Goal: Transaction & Acquisition: Purchase product/service

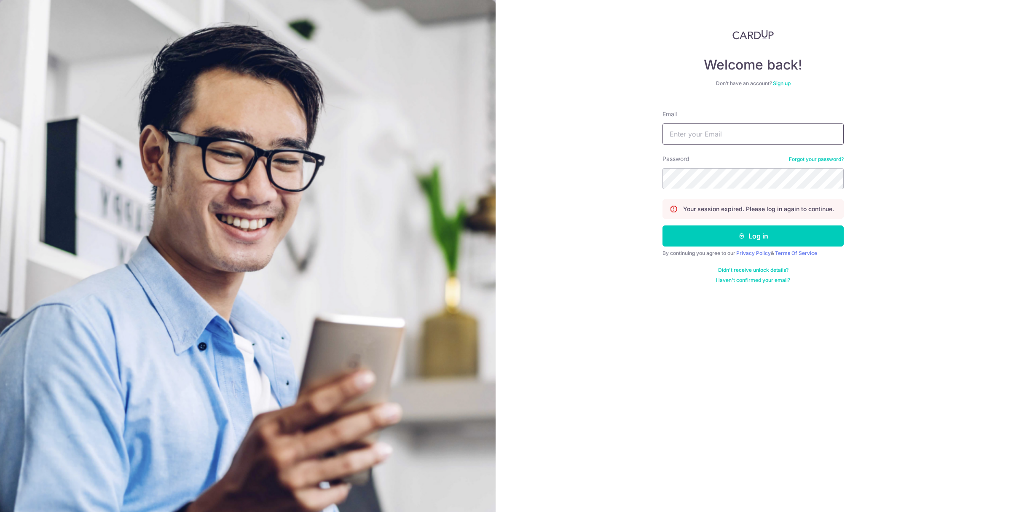
click at [708, 136] on input "Email" at bounding box center [753, 134] width 181 height 21
click at [748, 138] on input "ivanteng@hotmail.comk" at bounding box center [753, 134] width 181 height 21
type input "ivanteng@hotmail.com"
click at [743, 234] on icon "submit" at bounding box center [742, 236] width 7 height 7
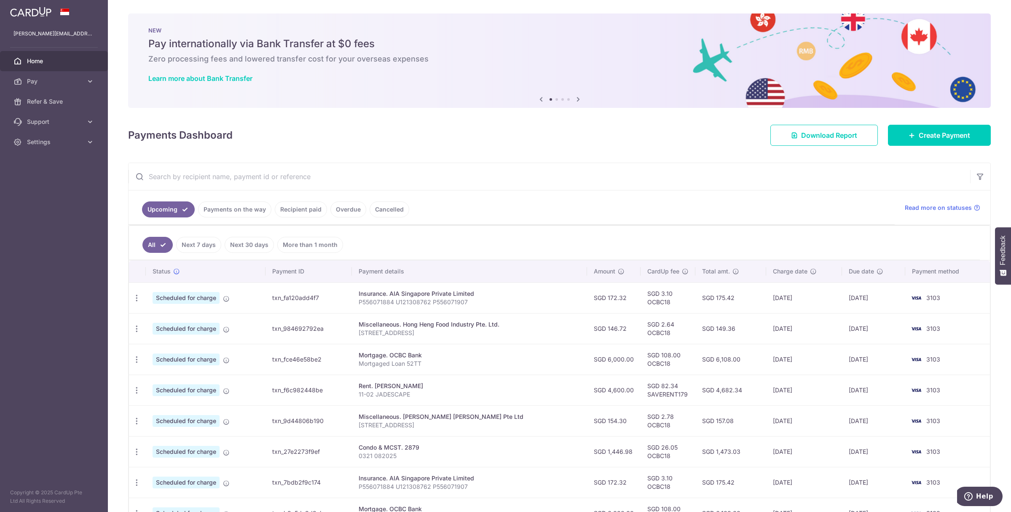
click at [234, 207] on link "Payments on the way" at bounding box center [234, 210] width 73 height 16
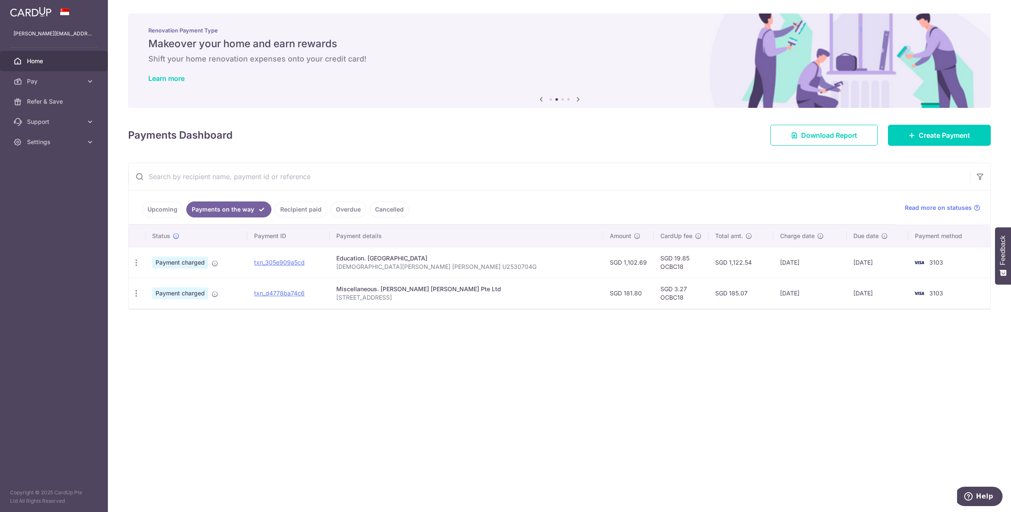
click at [285, 206] on link "Recipient paid" at bounding box center [301, 210] width 52 height 16
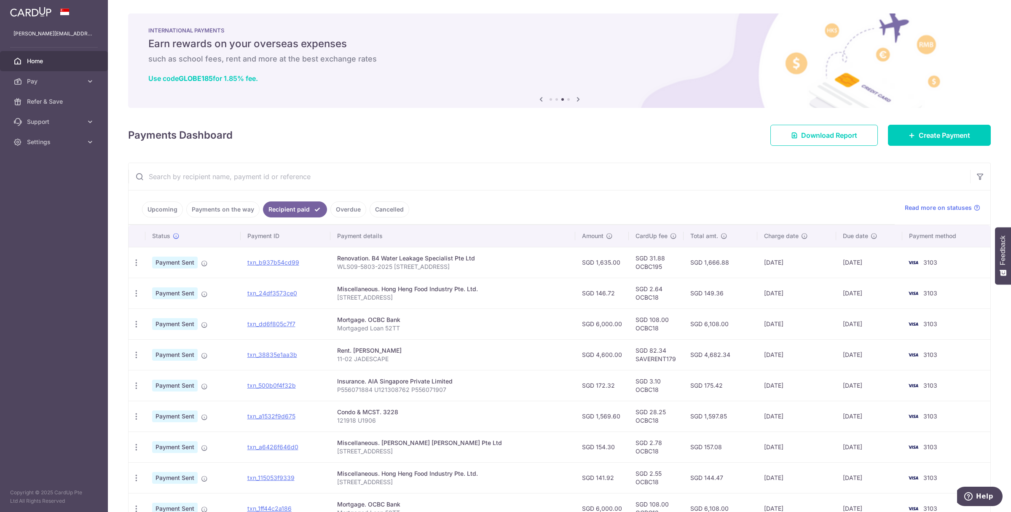
click at [232, 211] on link "Payments on the way" at bounding box center [222, 210] width 73 height 16
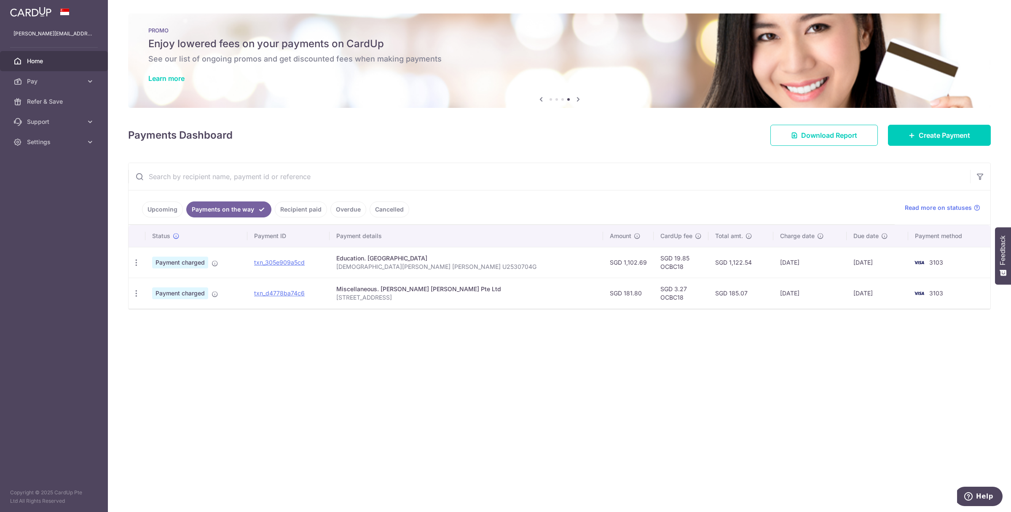
click at [170, 211] on link "Upcoming" at bounding box center [162, 210] width 41 height 16
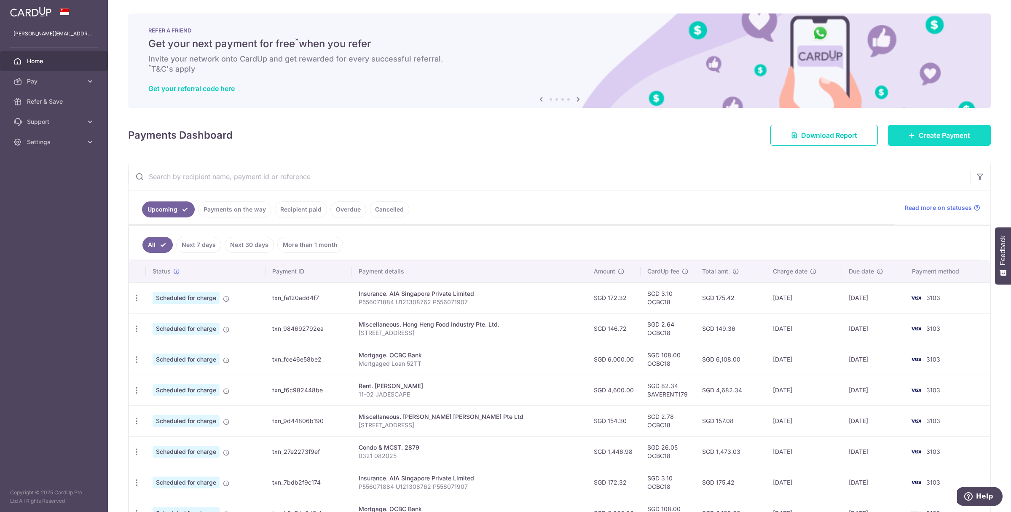
click at [927, 138] on span "Create Payment" at bounding box center [944, 135] width 51 height 10
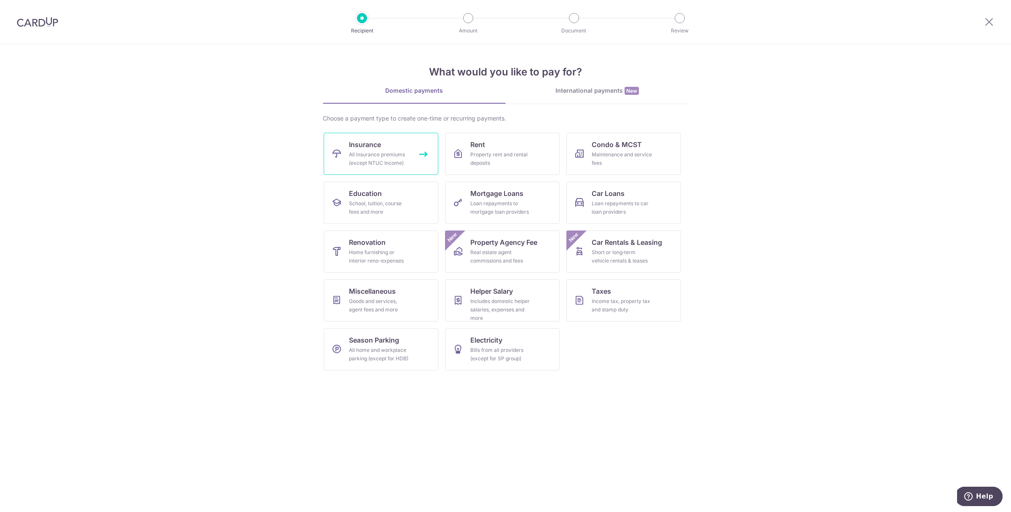
click at [387, 156] on div "All insurance premiums (except NTUC Income)" at bounding box center [379, 159] width 61 height 17
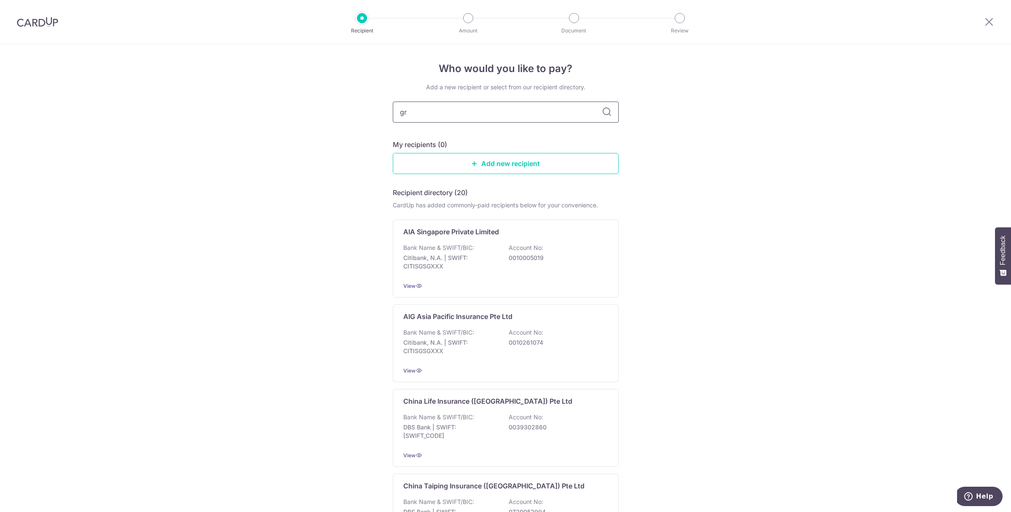
type input "gre"
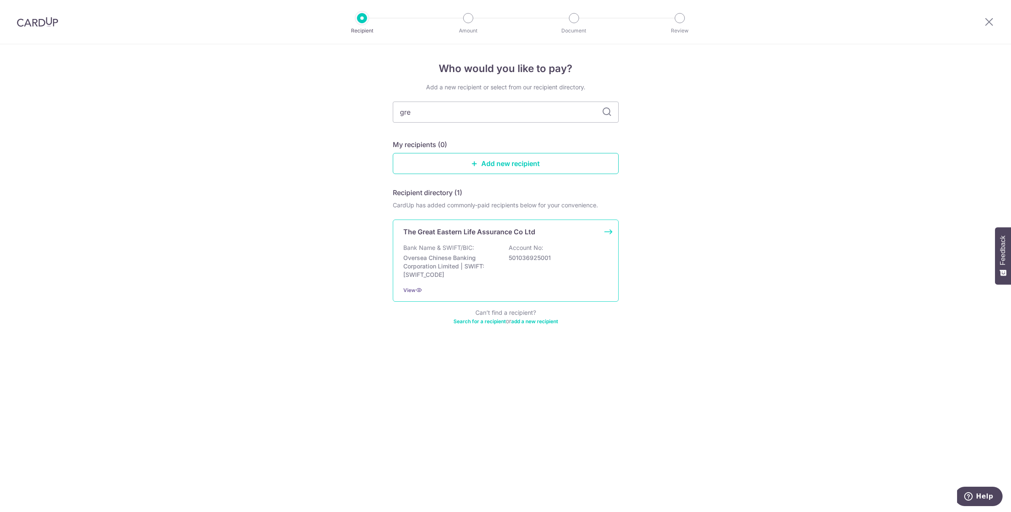
click at [554, 270] on div "Bank Name & SWIFT/BIC: Oversea Chinese Banking Corporation Limited | SWIFT: OCB…" at bounding box center [506, 261] width 205 height 35
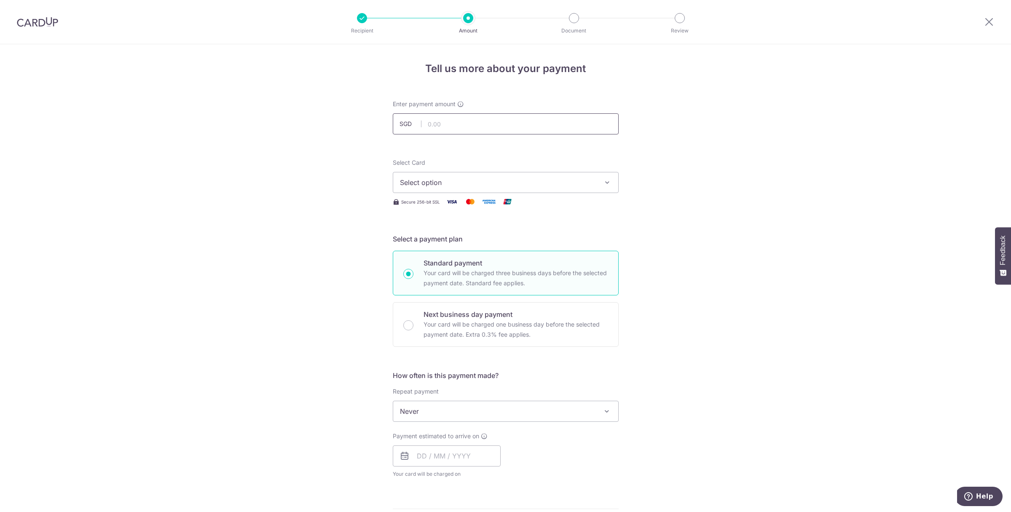
click at [473, 125] on input "text" at bounding box center [506, 123] width 226 height 21
type input "300,000.00"
click at [578, 157] on form "Enter payment amount SGD 300,000.00 300000.00 Select Card Select option Add cre…" at bounding box center [506, 433] width 226 height 667
click at [453, 183] on span "Select option" at bounding box center [498, 183] width 196 height 10
click at [449, 259] on span "**** 3103" at bounding box center [506, 263] width 212 height 10
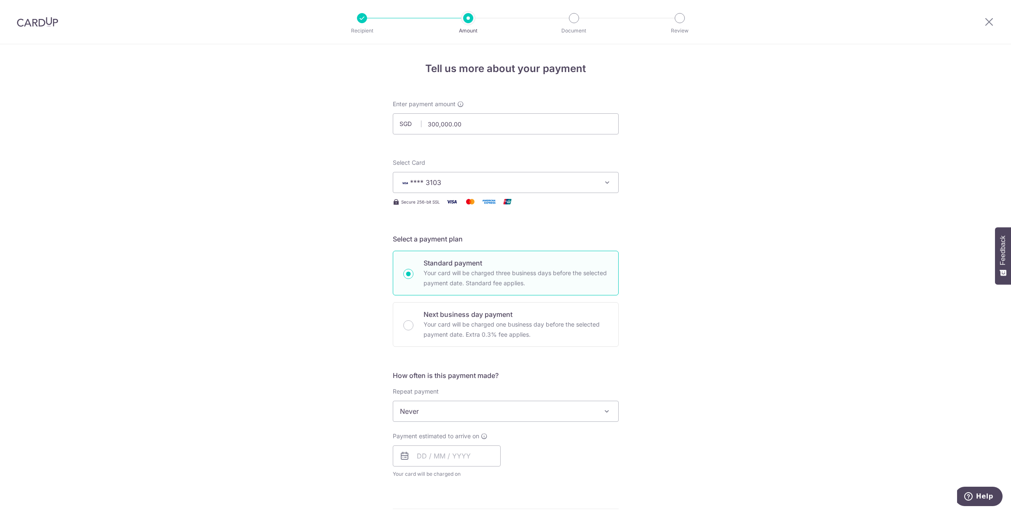
click at [419, 416] on span "Never" at bounding box center [505, 411] width 225 height 20
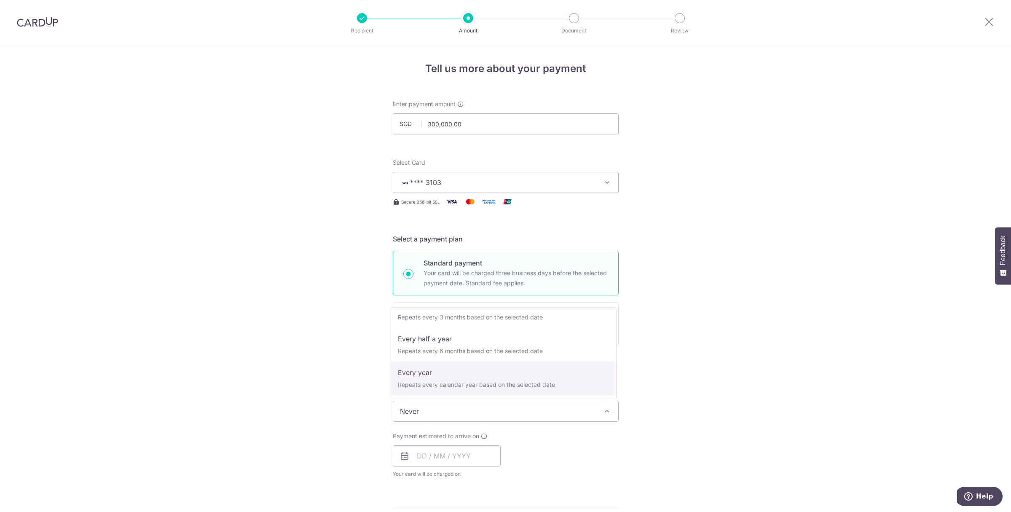
select select "6"
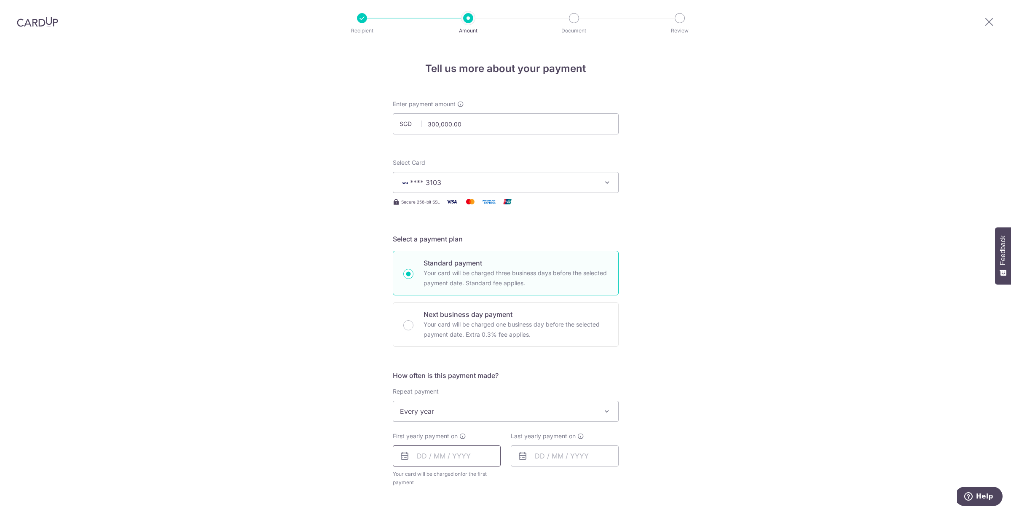
click at [420, 459] on input "text" at bounding box center [447, 456] width 108 height 21
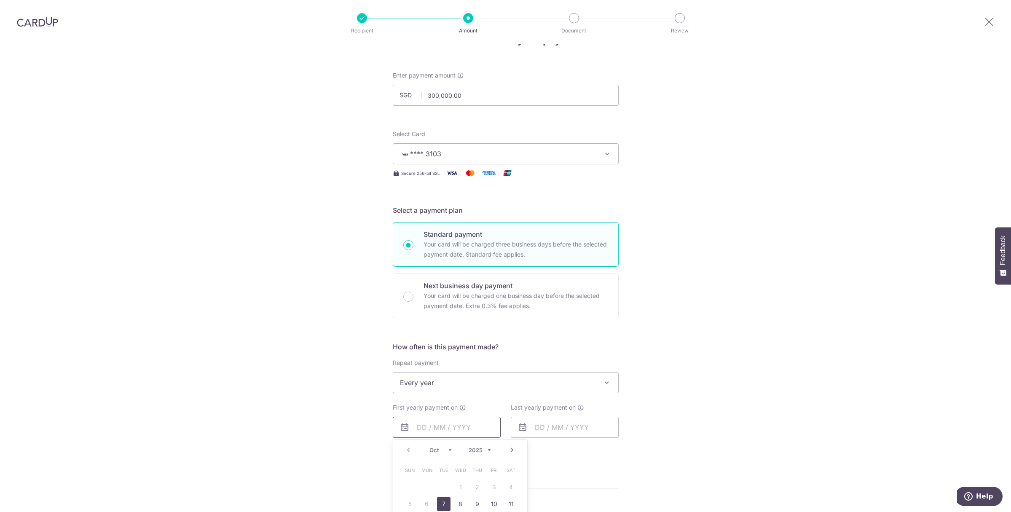
scroll to position [126, 0]
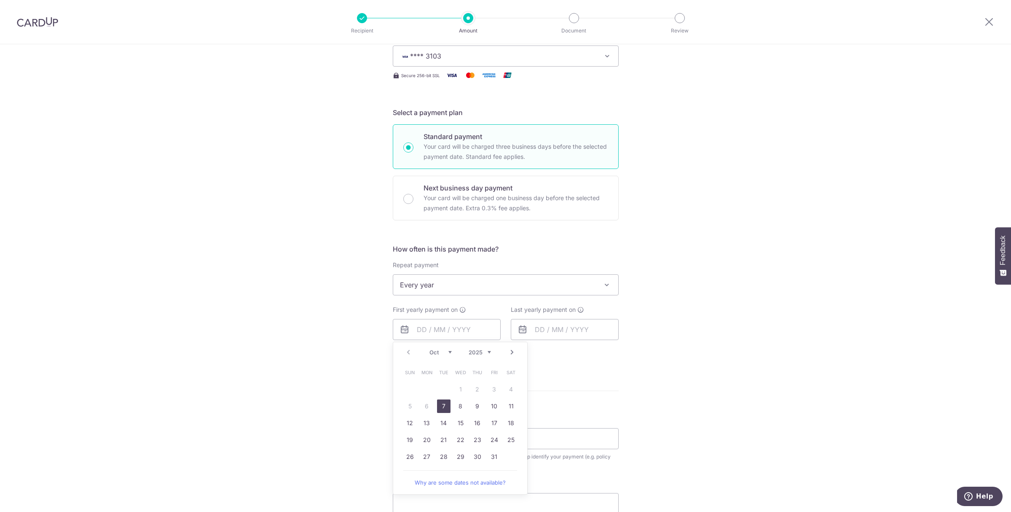
click at [441, 404] on link "7" at bounding box center [443, 406] width 13 height 13
type input "07/10/2025"
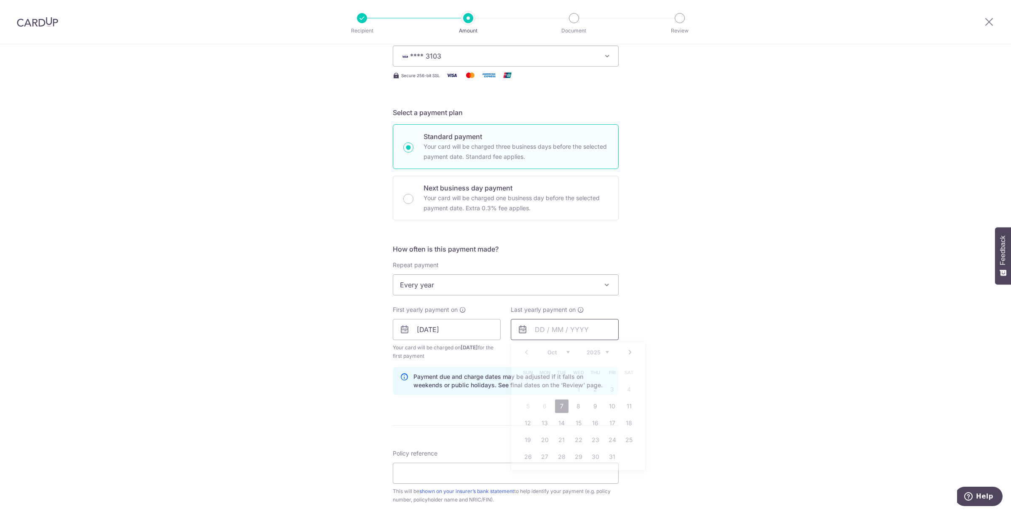
click at [560, 331] on input "text" at bounding box center [565, 329] width 108 height 21
click at [603, 352] on select "2025 2026 2027 2028 2029 2030 2031 2032 2033 2034 2035" at bounding box center [598, 352] width 22 height 7
click at [576, 409] on link "7" at bounding box center [578, 406] width 13 height 13
type input "07/10/2026"
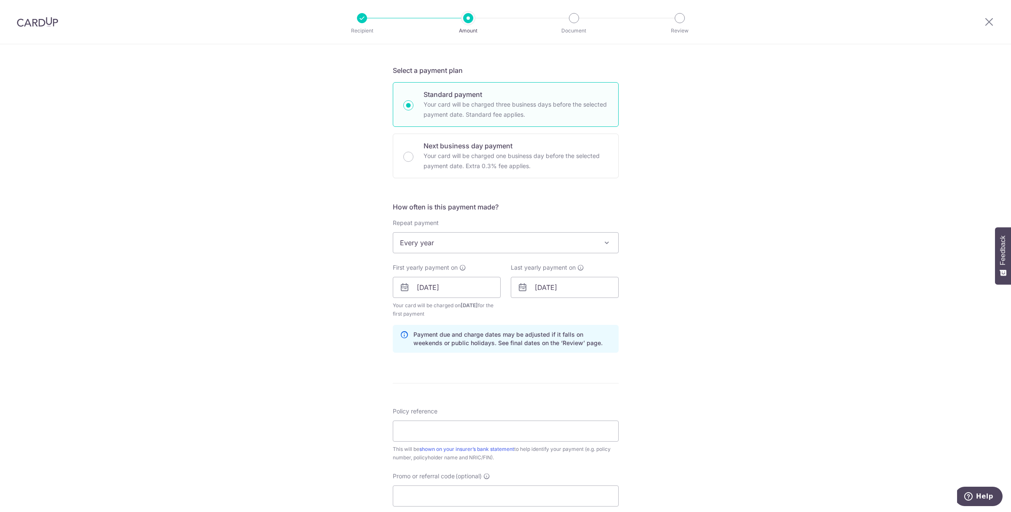
scroll to position [211, 0]
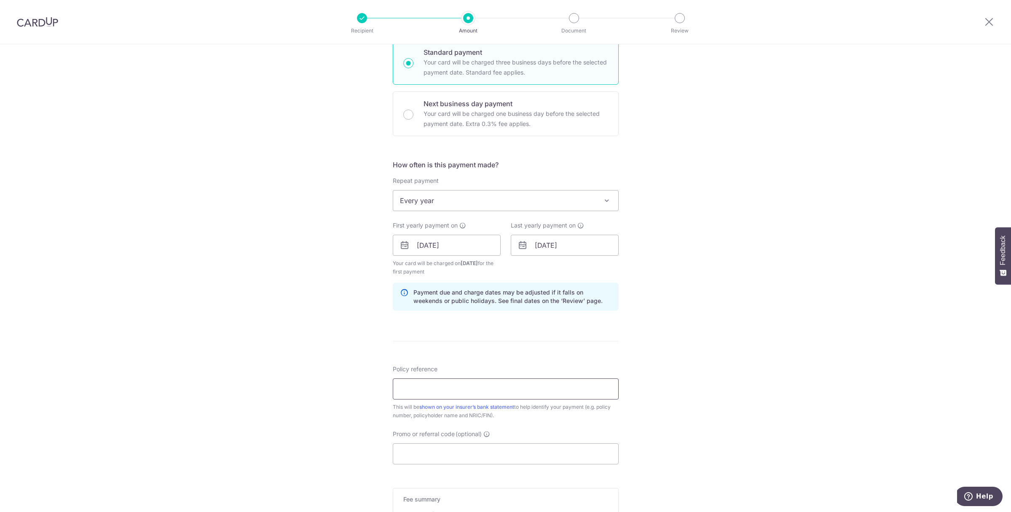
click at [456, 390] on input "Policy reference" at bounding box center [506, 389] width 226 height 21
paste input "0254656195"
type input "0254656195"
click at [436, 455] on input "Promo or referral code (optional)" at bounding box center [506, 454] width 226 height 21
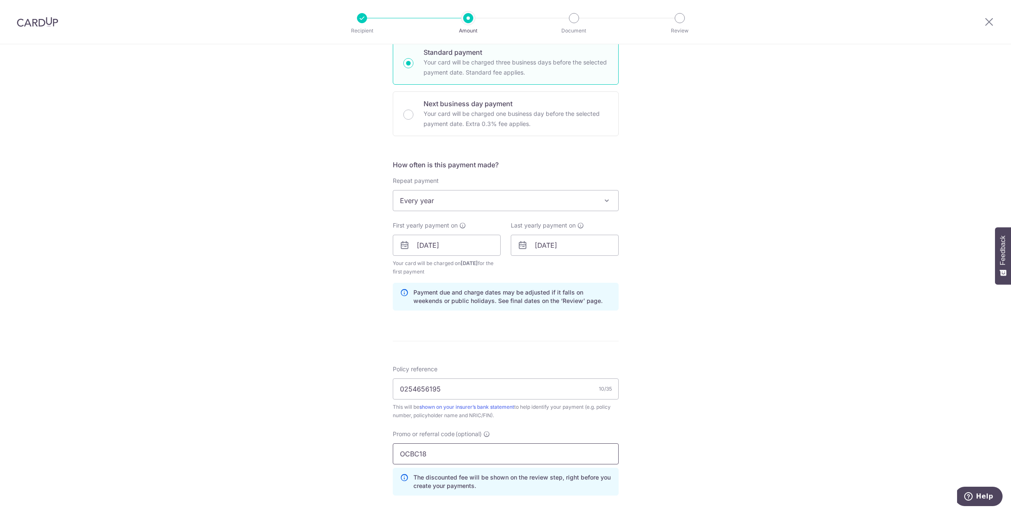
type input "OCBC18"
click at [603, 440] on div "Promo or referral code (optional) OCBC18 The discounted fee will be shown on th…" at bounding box center [506, 463] width 226 height 66
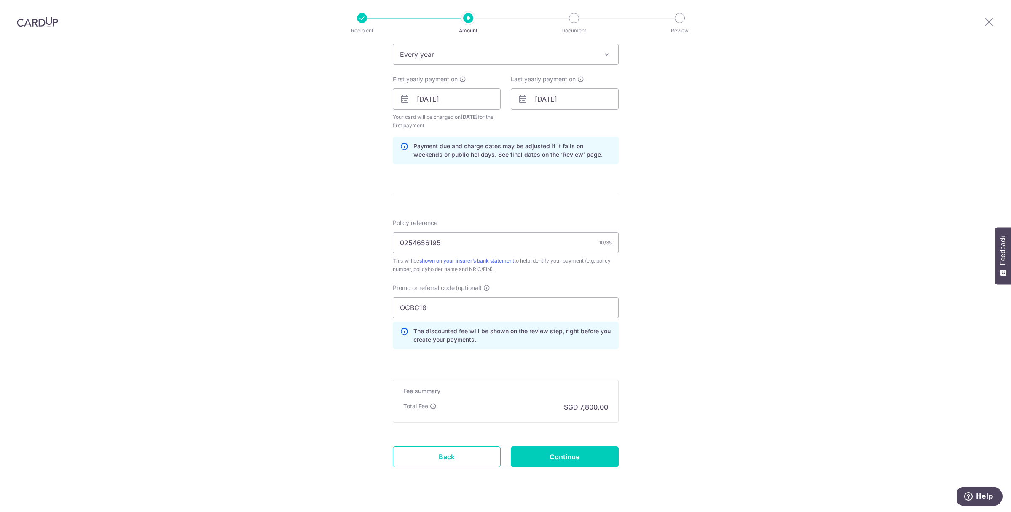
scroll to position [376, 0]
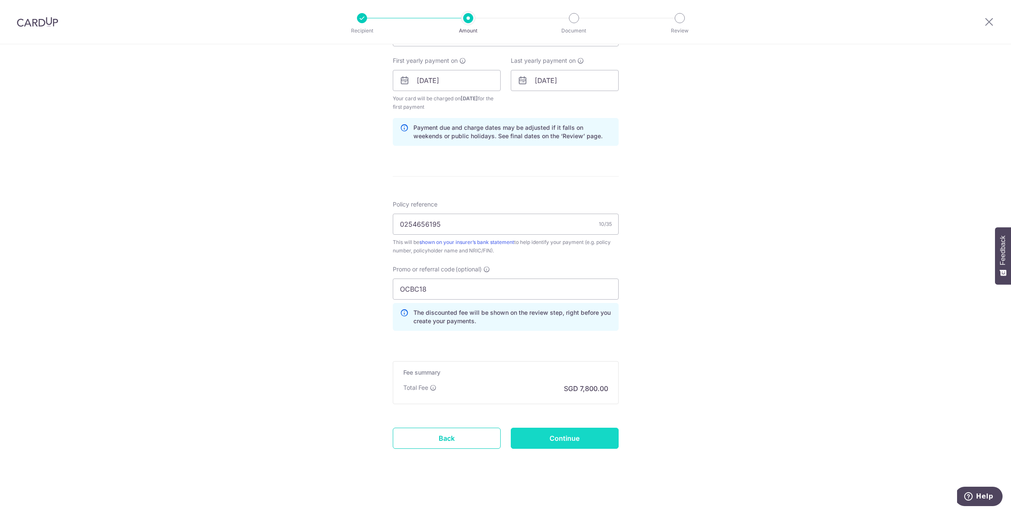
click at [533, 441] on input "Continue" at bounding box center [565, 438] width 108 height 21
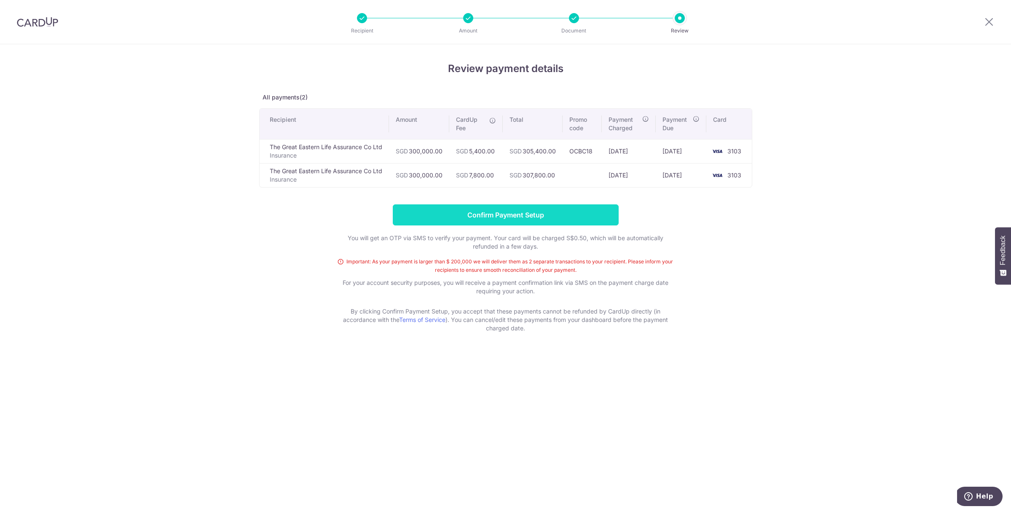
click at [502, 219] on input "Confirm Payment Setup" at bounding box center [506, 214] width 226 height 21
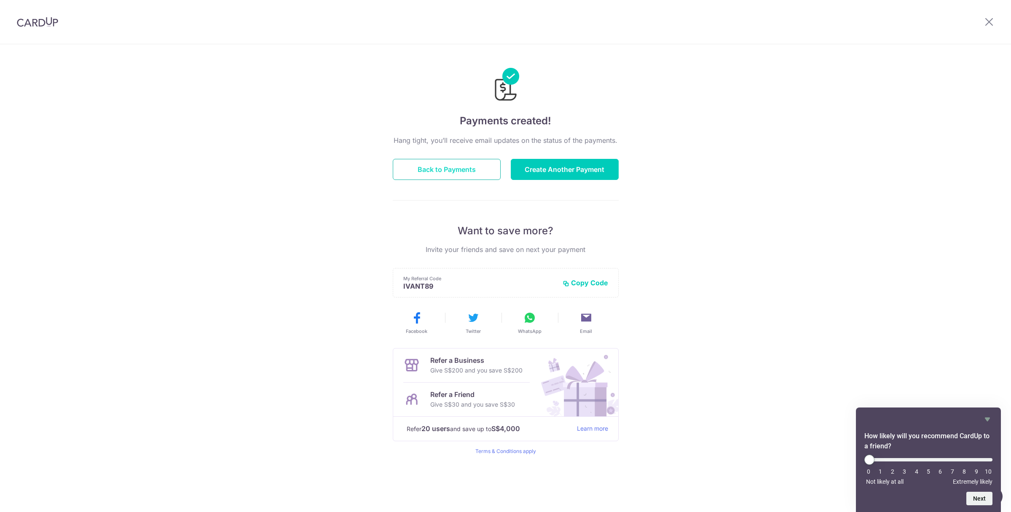
click at [458, 171] on button "Back to Payments" at bounding box center [447, 169] width 108 height 21
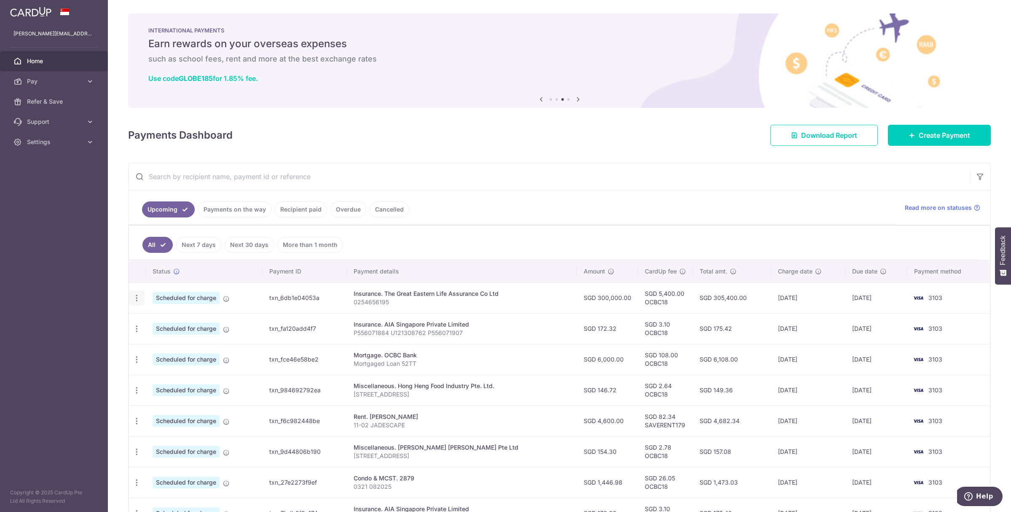
click at [137, 297] on icon "button" at bounding box center [136, 298] width 9 height 9
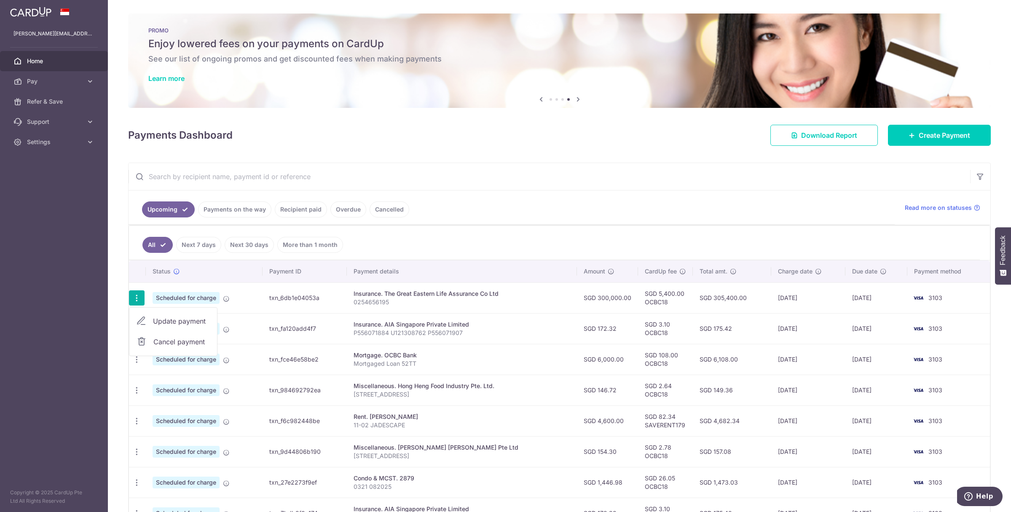
click at [486, 151] on div "× Pause Schedule Pause all future payments in this series Pause just this one p…" at bounding box center [560, 256] width 904 height 512
